Goal: Navigation & Orientation: Find specific page/section

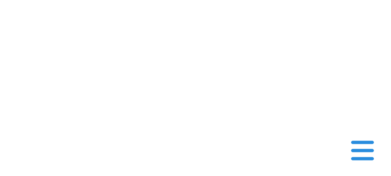
scroll to position [304, 0]
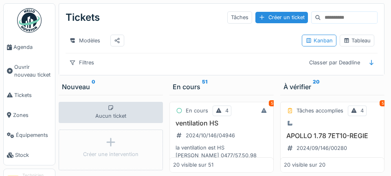
click at [28, 45] on span "Agenda" at bounding box center [32, 47] width 38 height 8
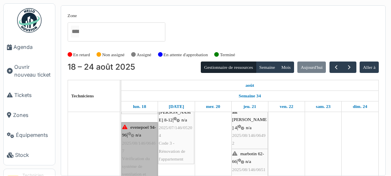
click at [142, 152] on link "evenepoel 94-96 | n/a 2025/08/146/06467 Vérification du système de ventilation …" at bounding box center [139, 174] width 36 height 104
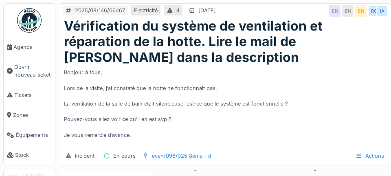
scroll to position [31, 0]
